Goal: Obtain resource: Download file/media

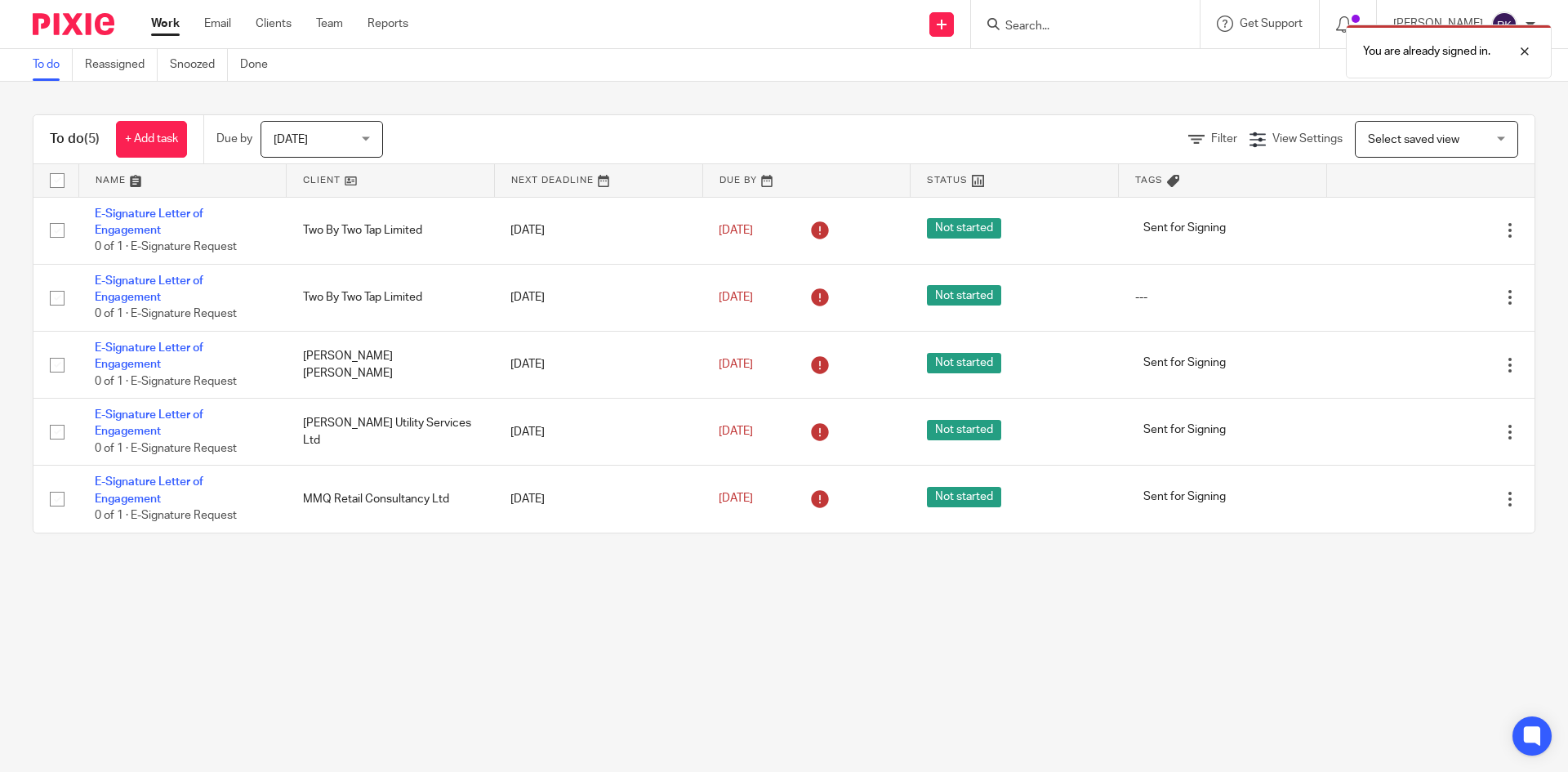
click at [1059, 21] on div "You are already signed in." at bounding box center [1167, 47] width 768 height 62
click at [1059, 26] on div "You are already signed in." at bounding box center [1167, 47] width 768 height 62
click at [1056, 29] on div "You are already signed in." at bounding box center [1167, 47] width 768 height 62
click at [1047, 28] on input "Search" at bounding box center [1076, 27] width 147 height 15
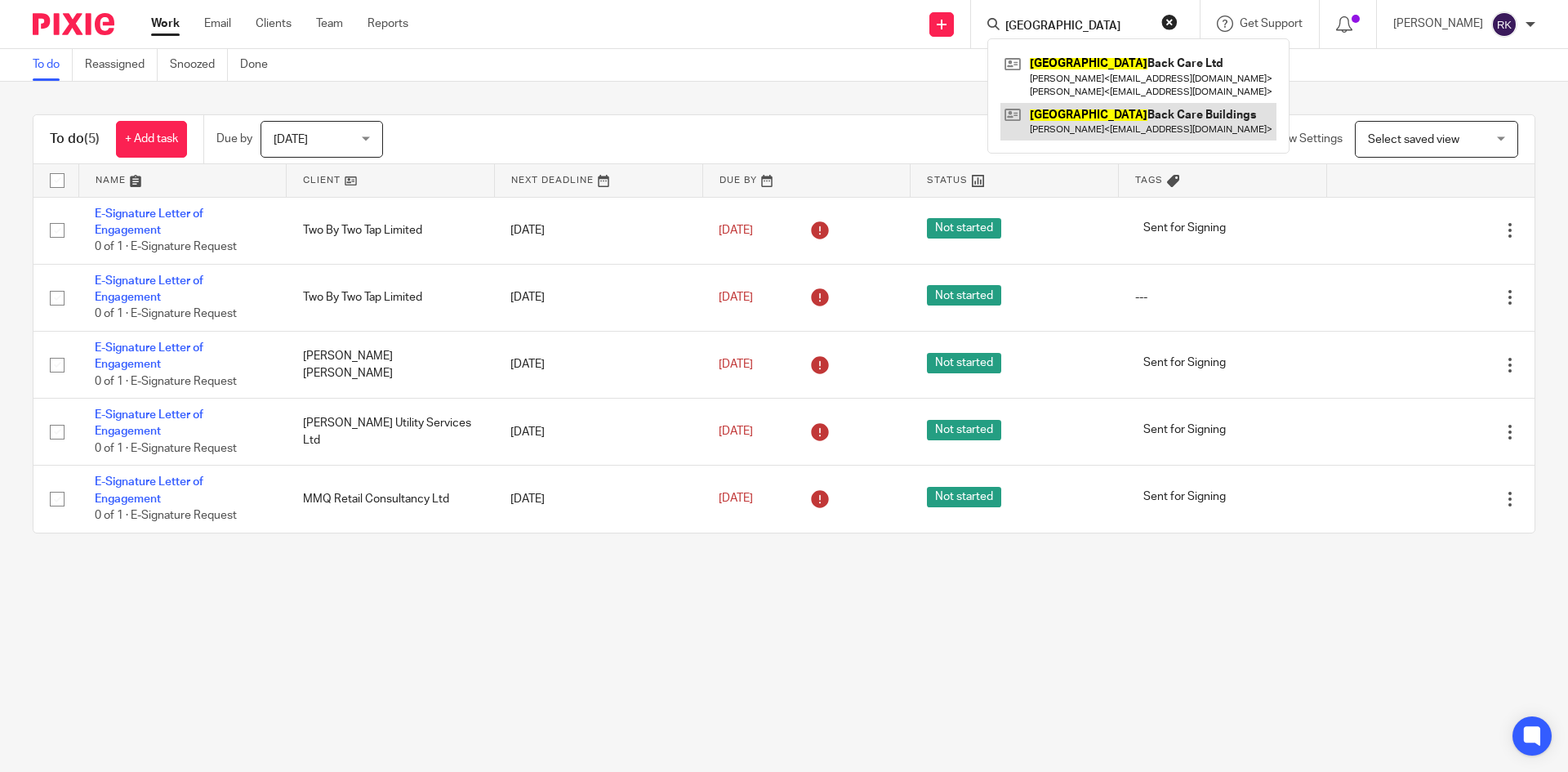
type input "[GEOGRAPHIC_DATA]"
click at [1141, 116] on link at bounding box center [1138, 121] width 276 height 37
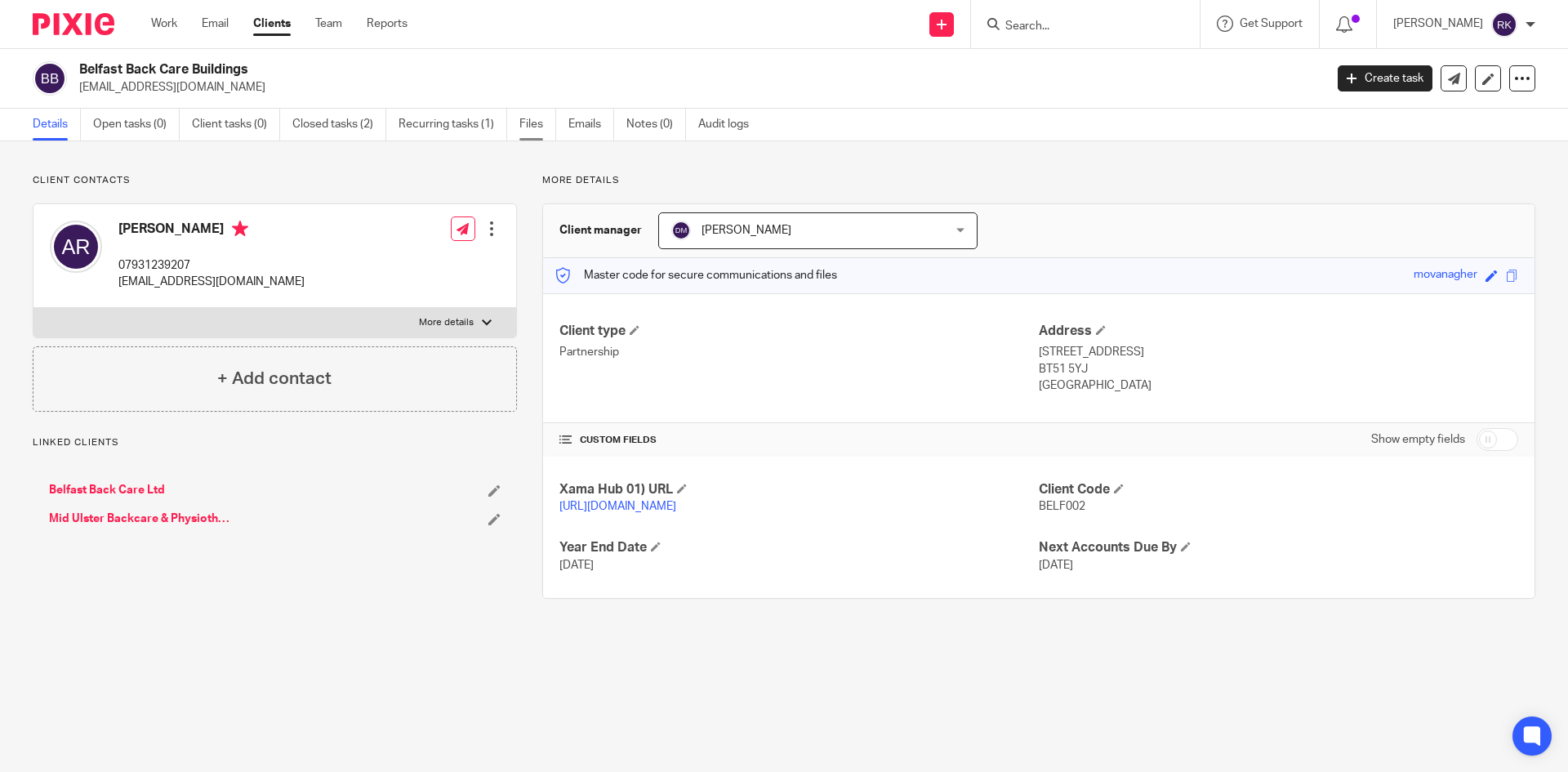
click at [540, 121] on link "Files" at bounding box center [537, 124] width 36 height 32
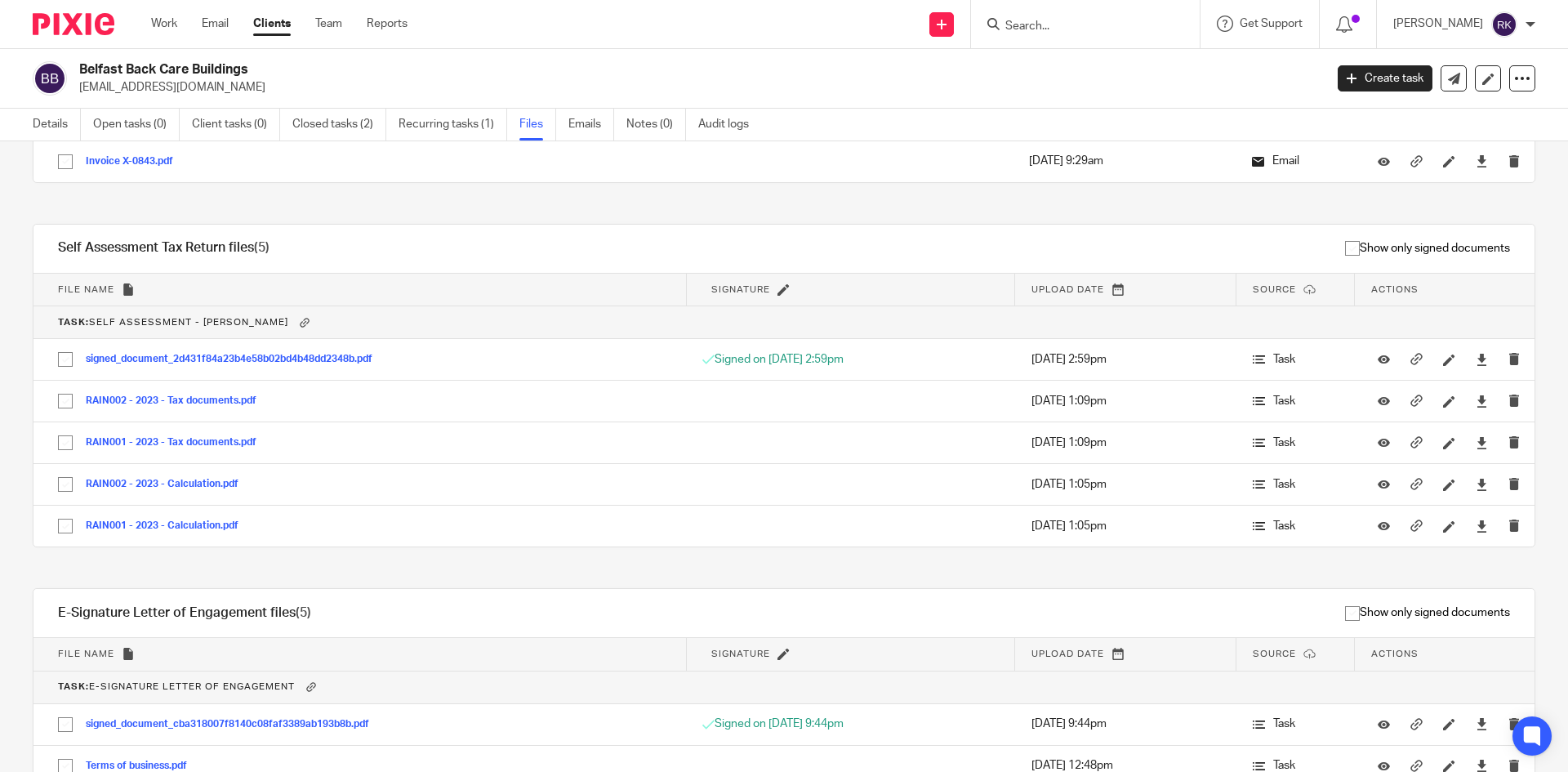
scroll to position [6913, 0]
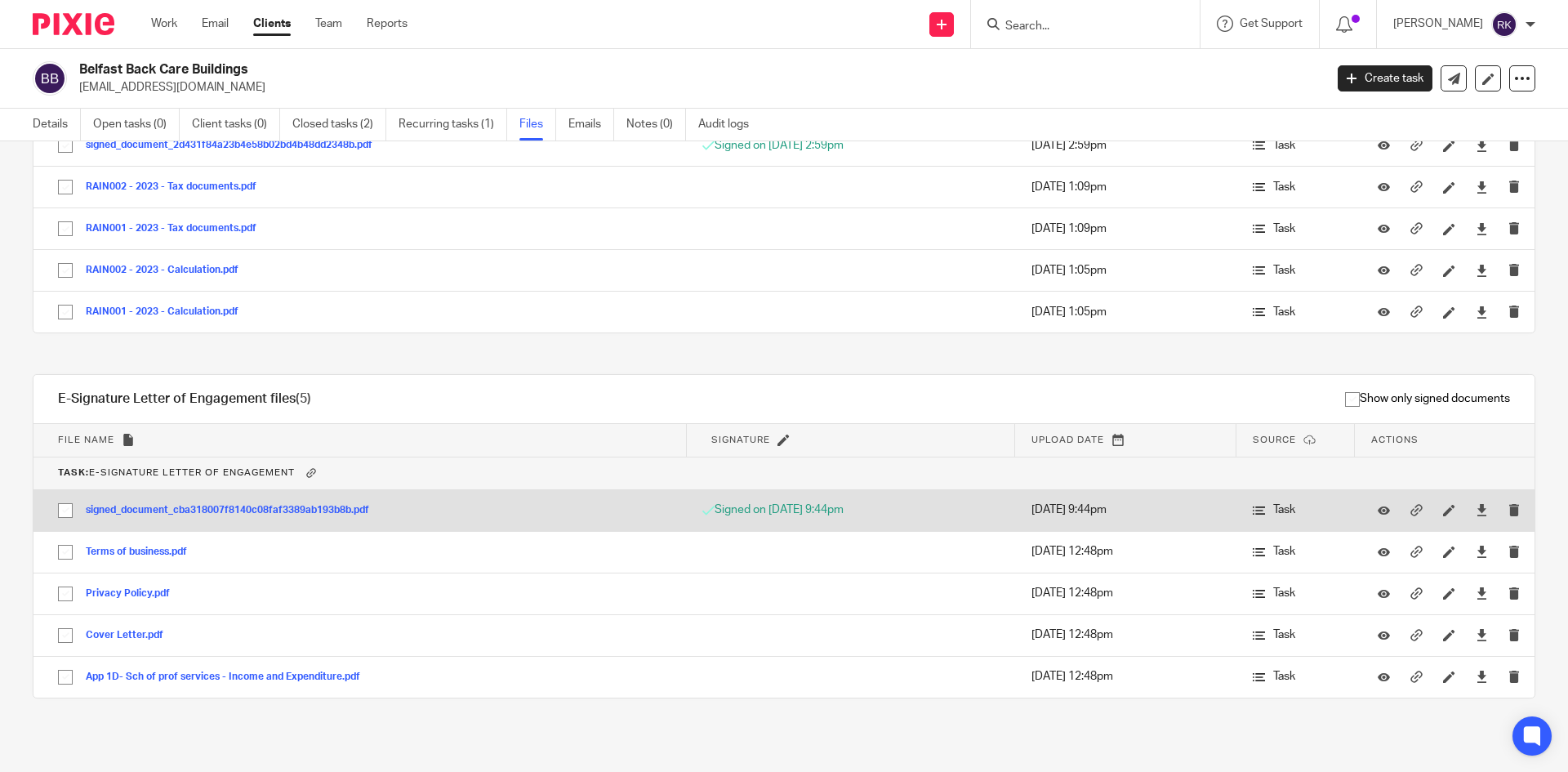
click at [70, 512] on input "checkbox" at bounding box center [65, 510] width 31 height 31
checkbox input "true"
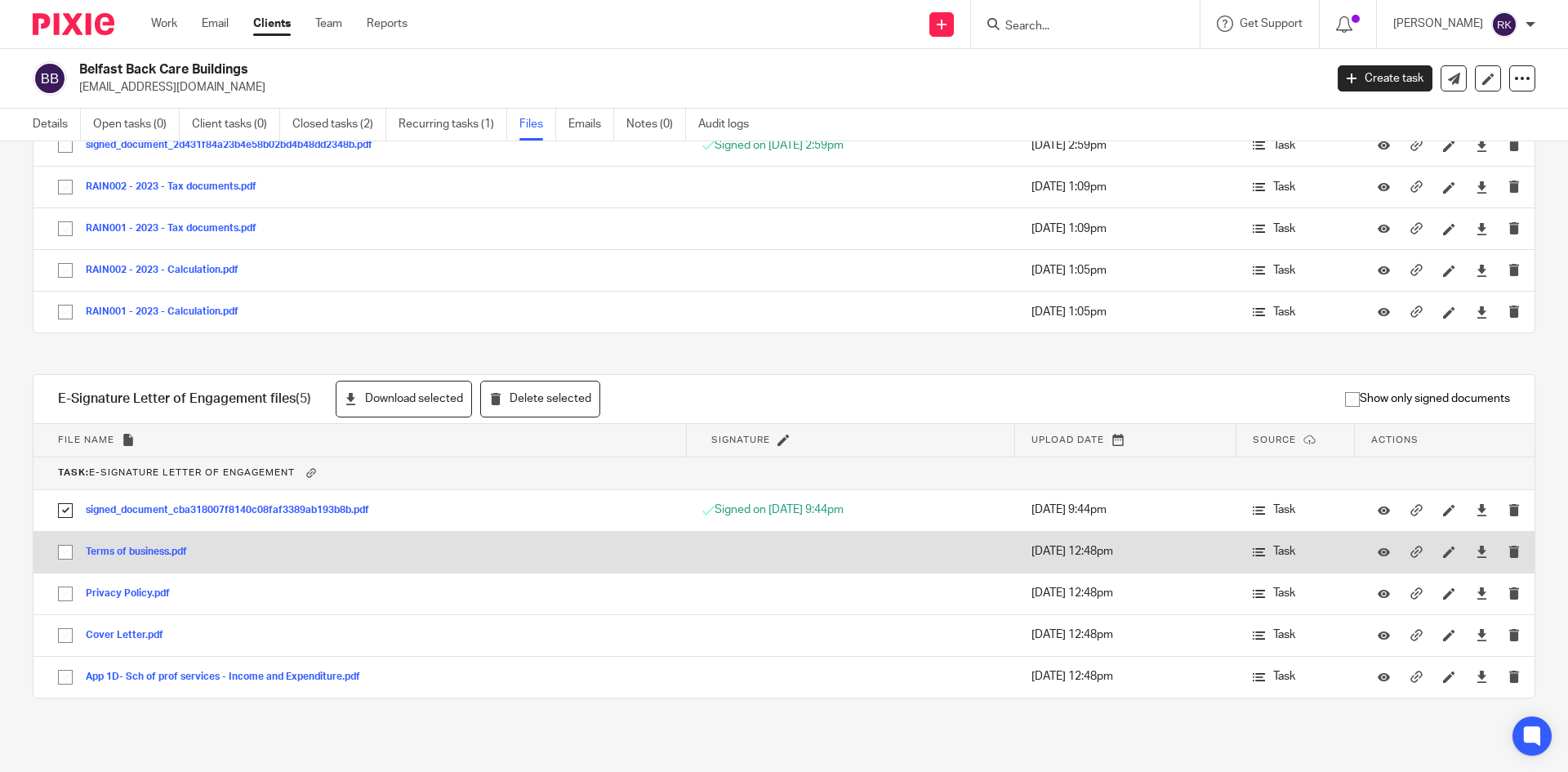
click at [69, 545] on input "checkbox" at bounding box center [65, 551] width 31 height 31
checkbox input "true"
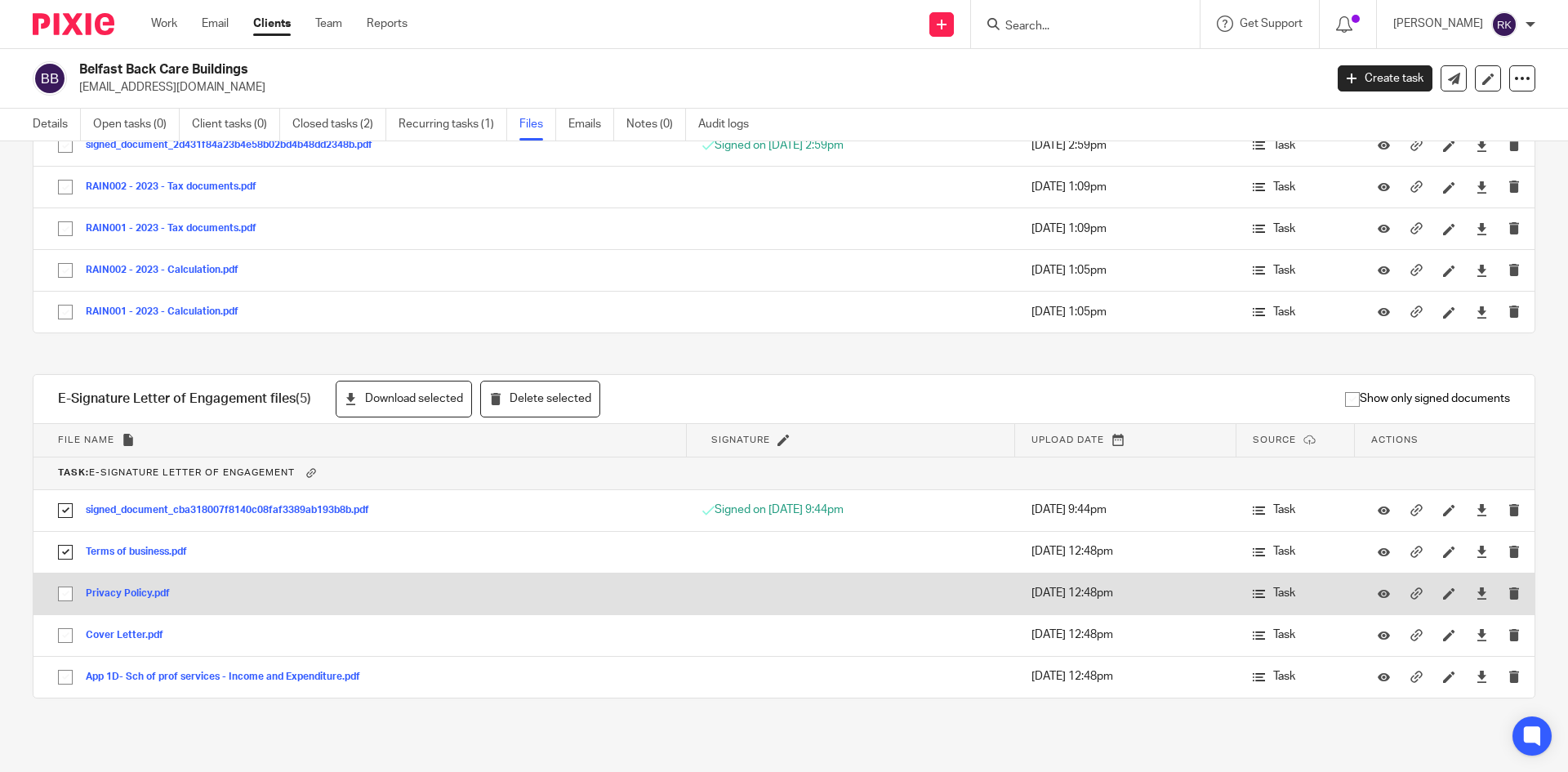
click at [63, 592] on input "checkbox" at bounding box center [65, 594] width 31 height 31
checkbox input "true"
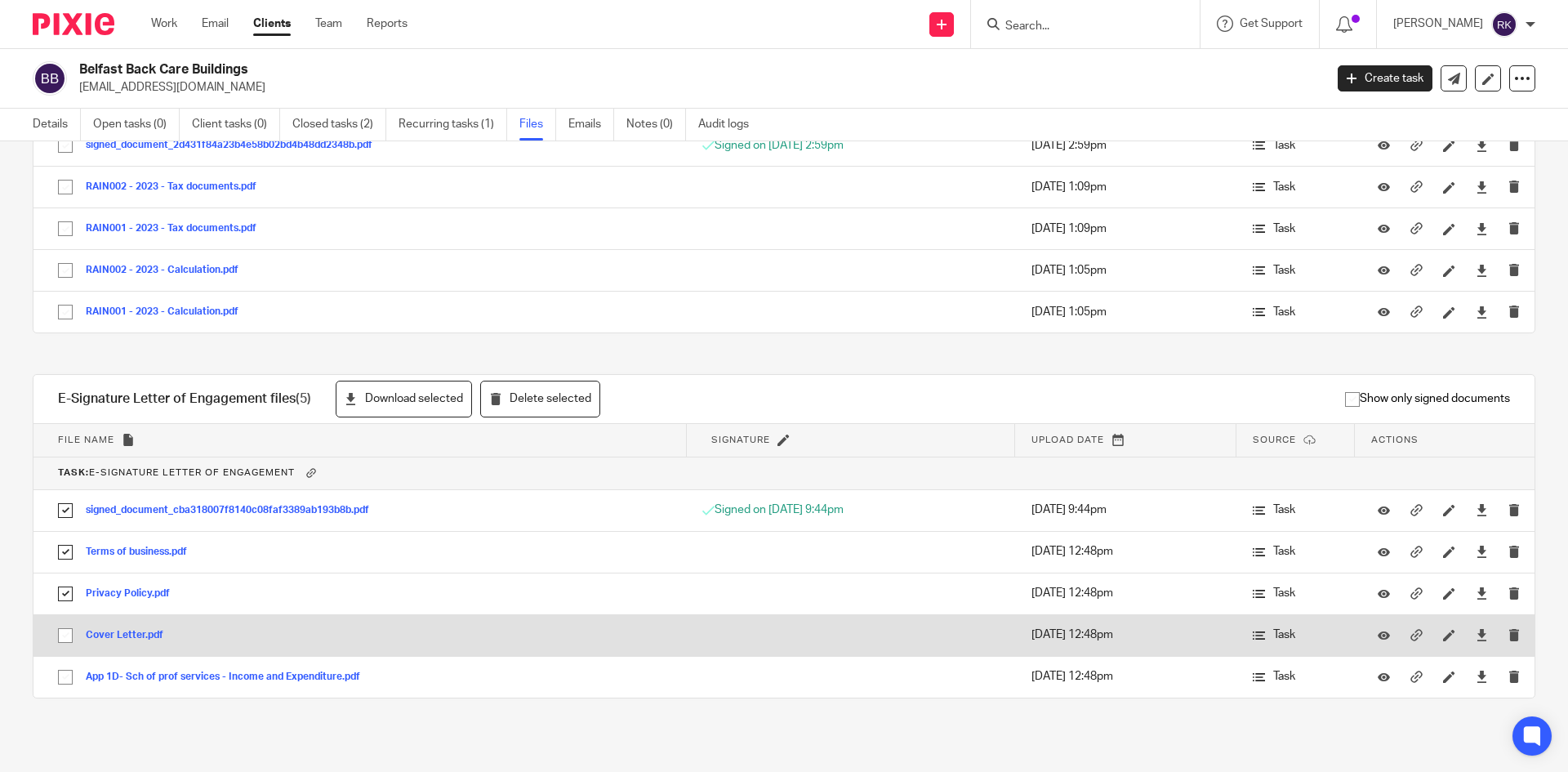
drag, startPoint x: 60, startPoint y: 624, endPoint x: 60, endPoint y: 651, distance: 27.0
click at [59, 627] on input "checkbox" at bounding box center [65, 635] width 31 height 31
checkbox input "true"
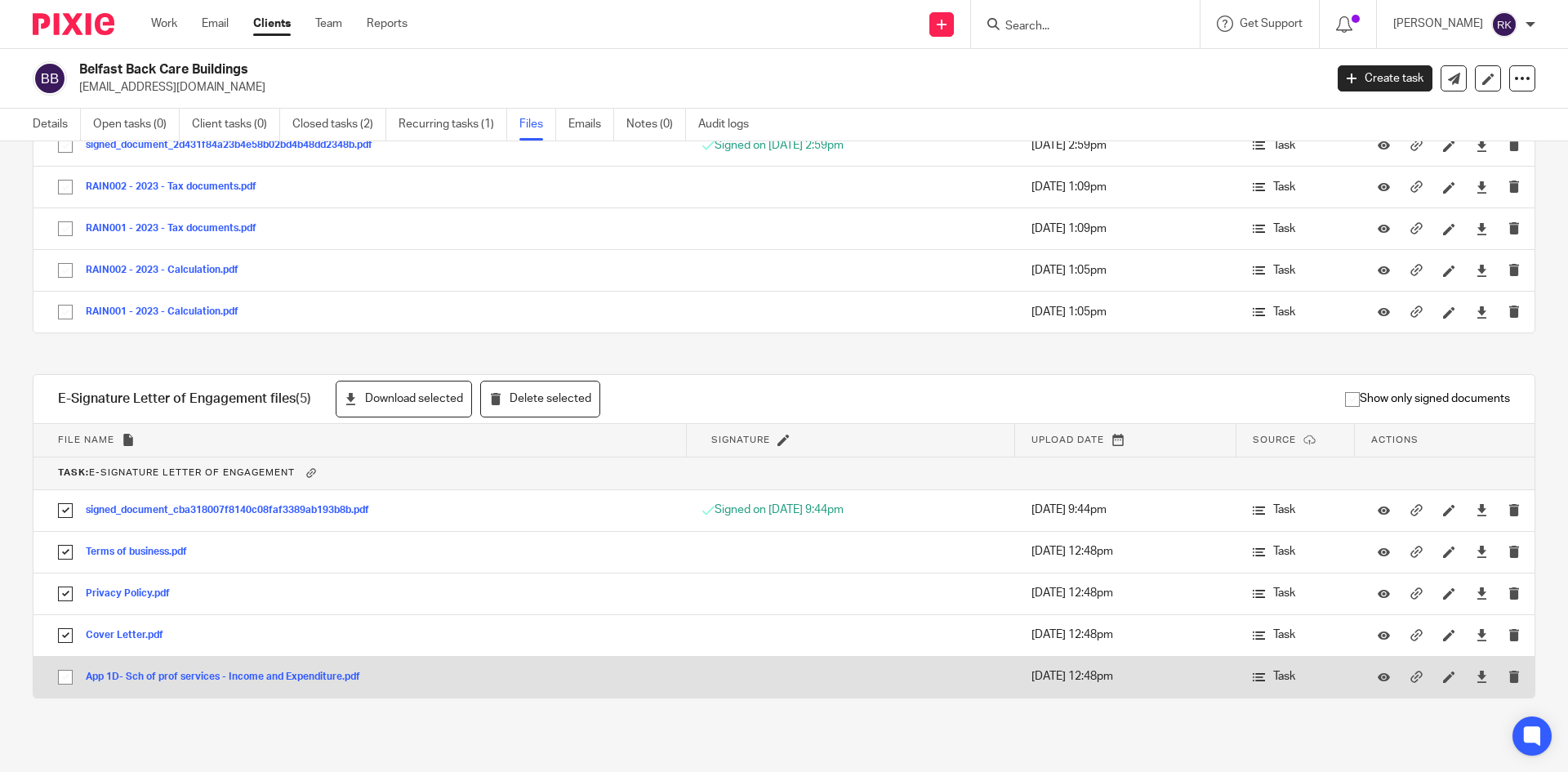
click at [63, 667] on input "checkbox" at bounding box center [65, 676] width 31 height 31
checkbox input "true"
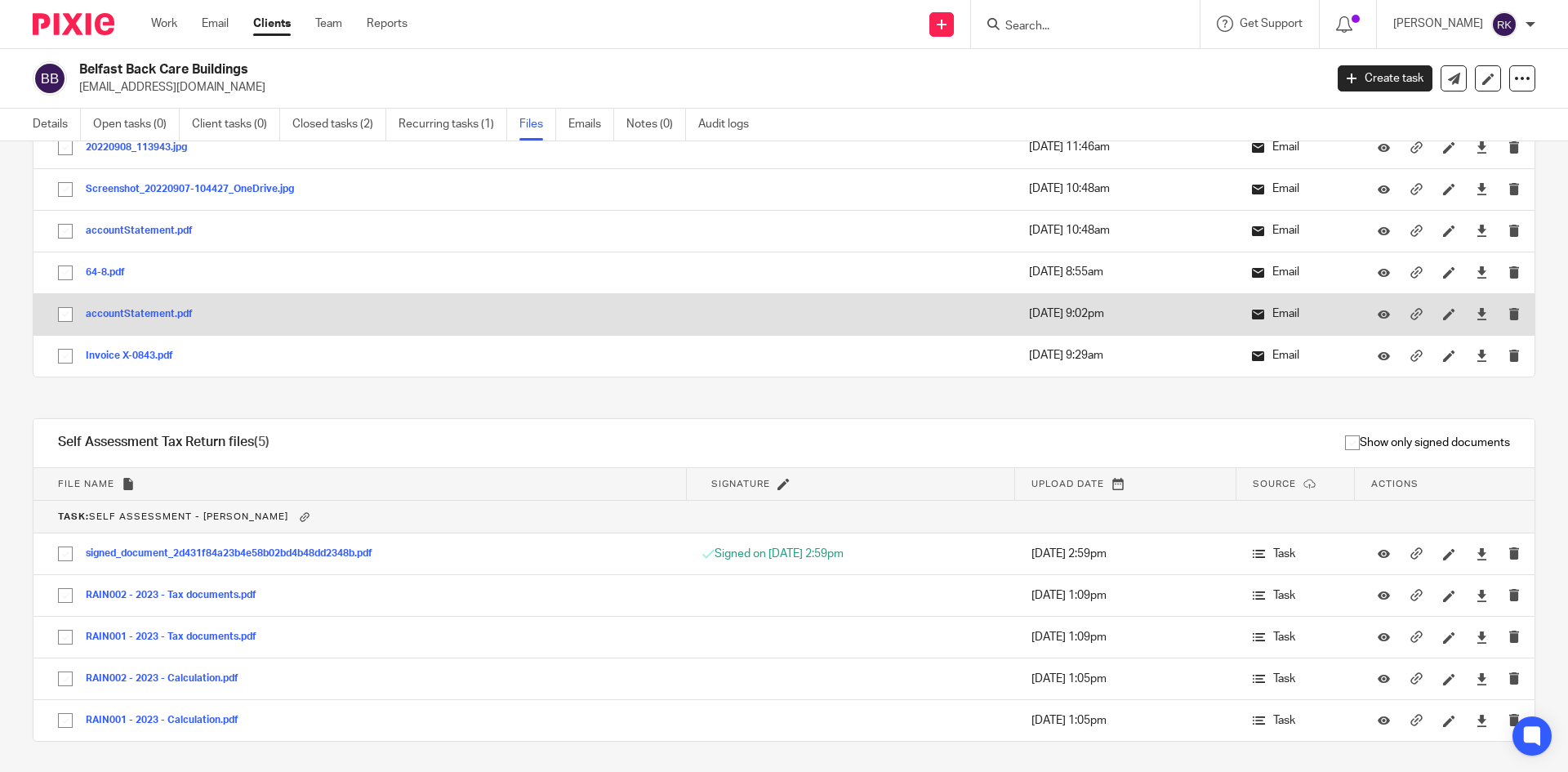
scroll to position [5932, 0]
